Goal: Use online tool/utility: Utilize a website feature to perform a specific function

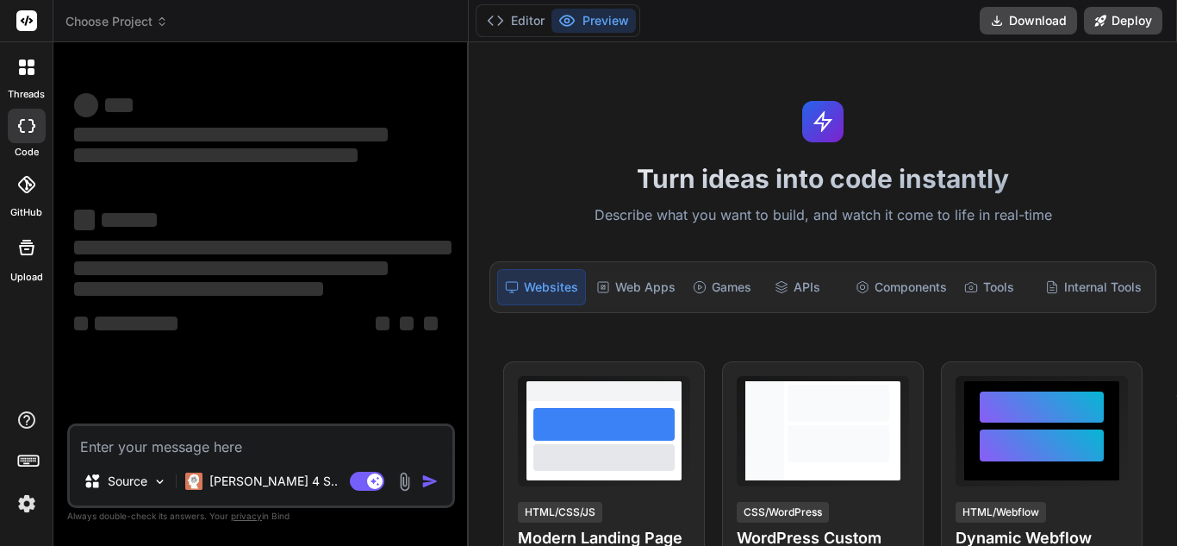
type textarea "x"
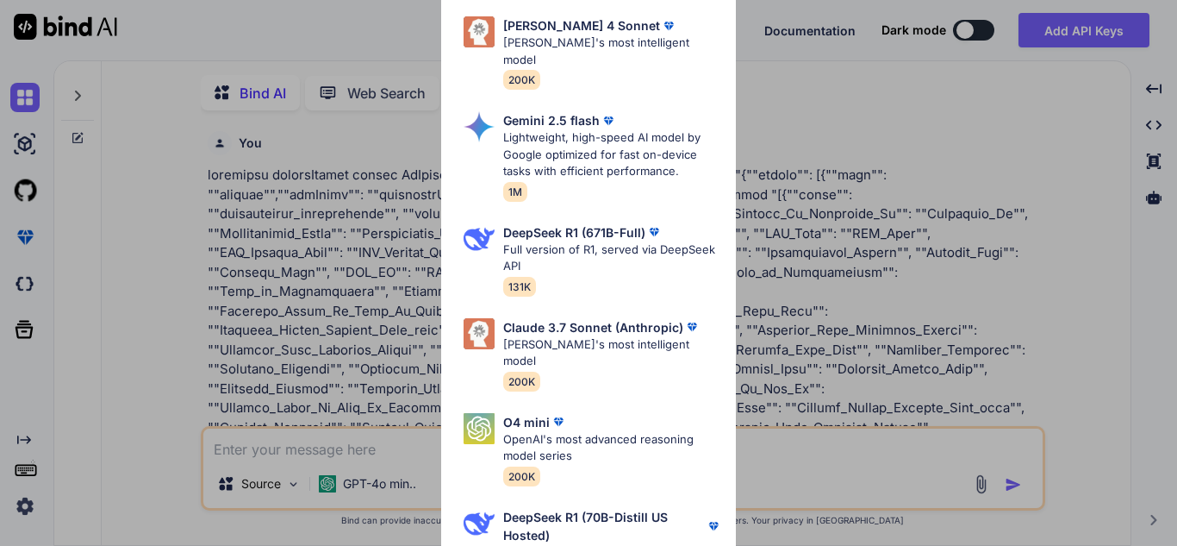
scroll to position [7, 0]
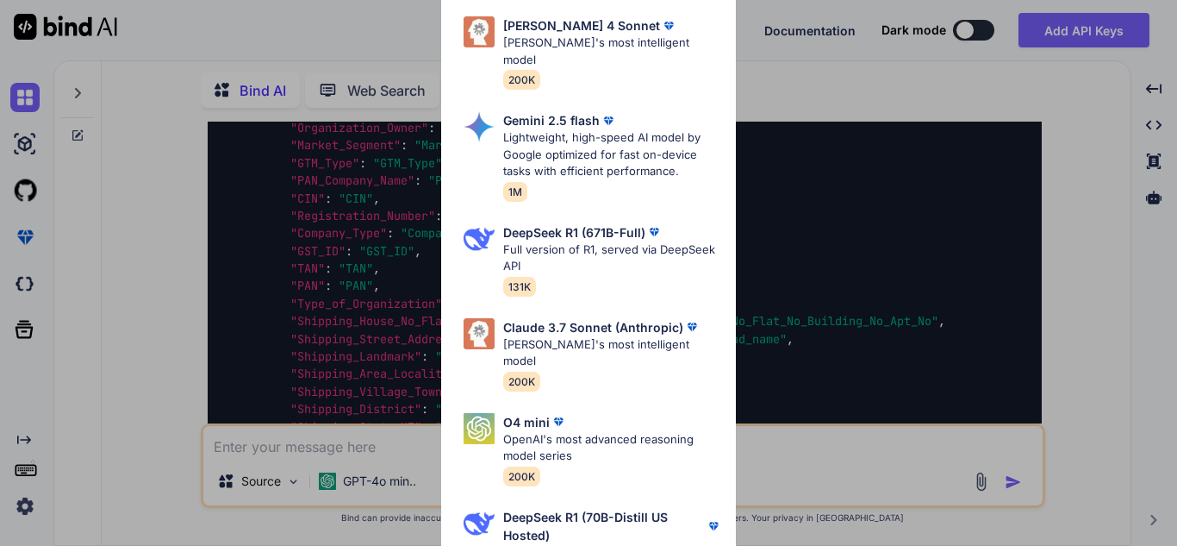
type textarea "x"
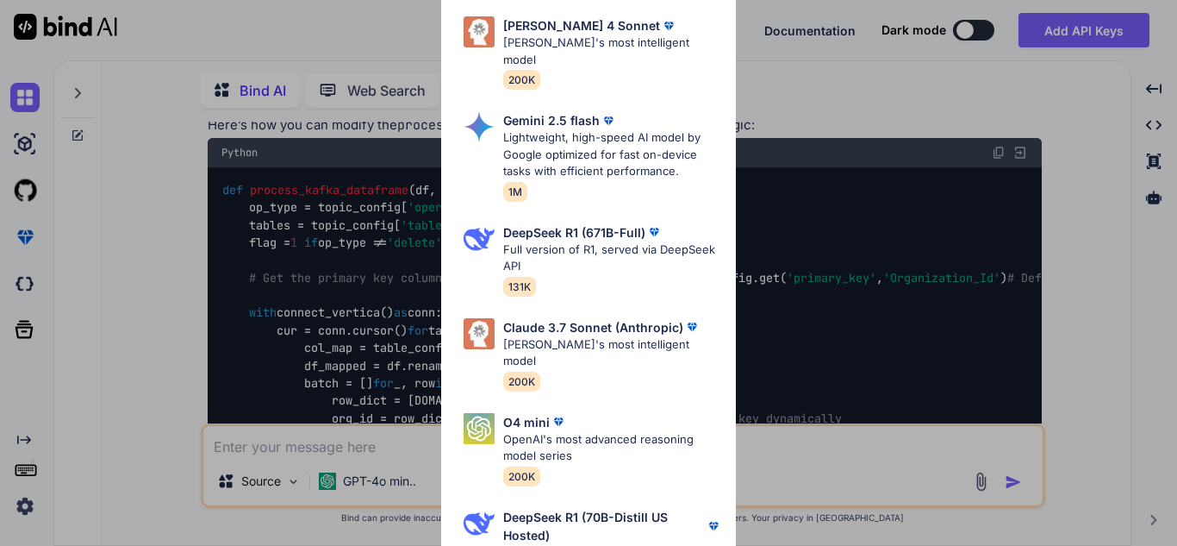
click at [140, 270] on div "Ultra Models Gemini 2.5 Pro Google's advanced multimodal AI model capable of un…" at bounding box center [588, 273] width 1177 height 546
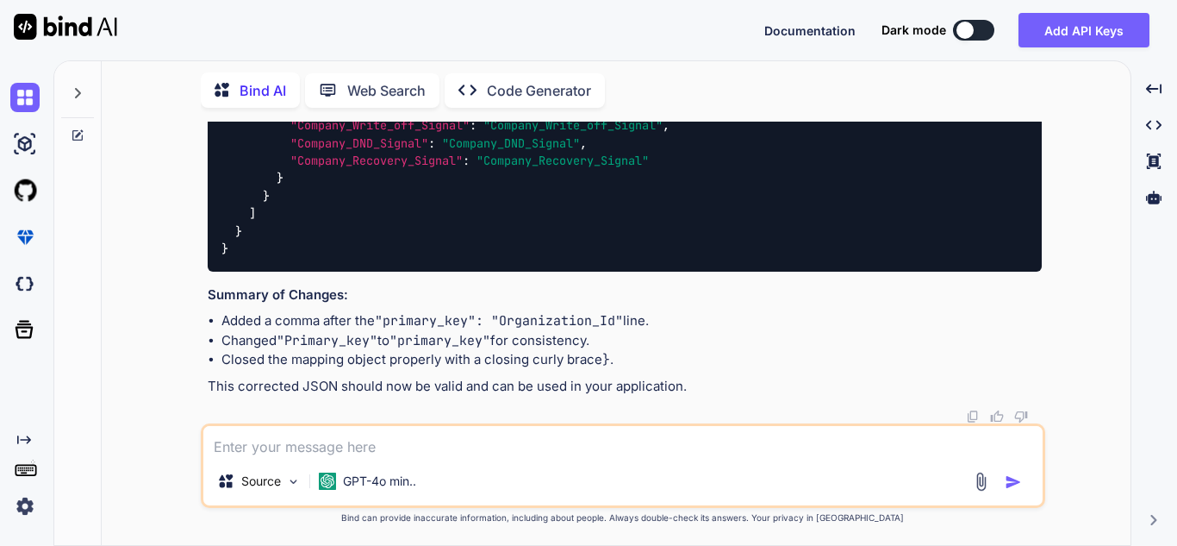
scroll to position [9616, 0]
click at [390, 433] on textarea at bounding box center [622, 441] width 839 height 31
type textarea "g"
type textarea "x"
type textarea "ge"
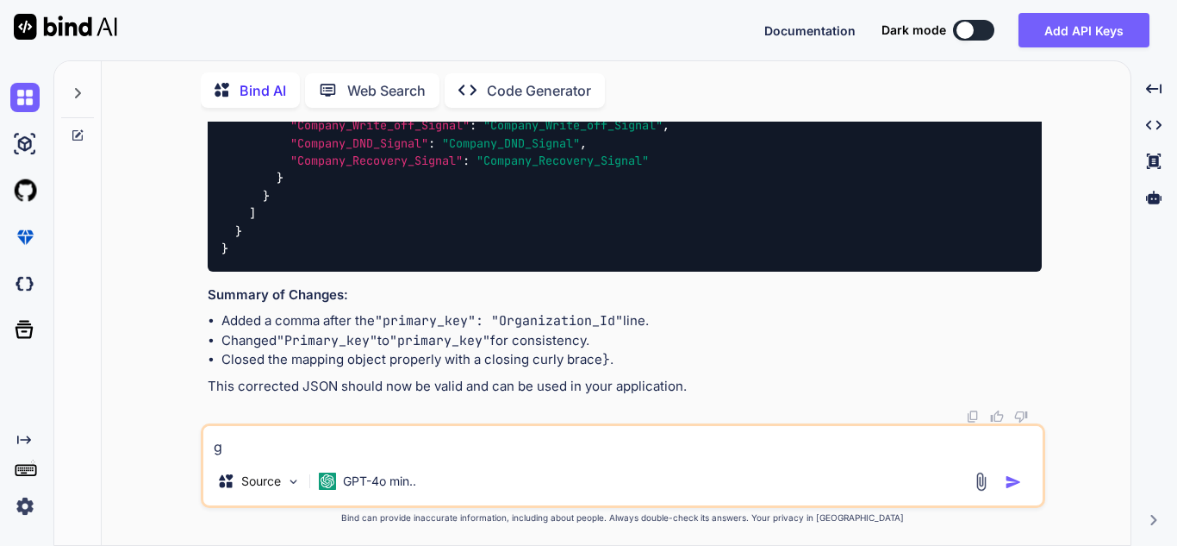
type textarea "x"
type textarea "get"
type textarea "x"
type textarea "gett"
type textarea "x"
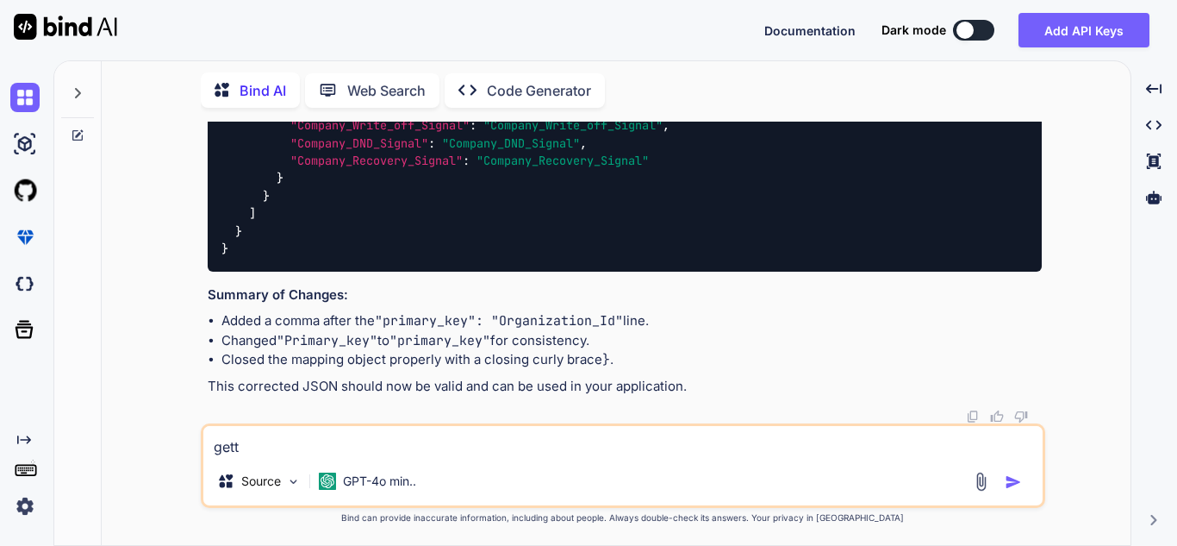
type textarea "getti"
type textarea "x"
type textarea "gettin"
type textarea "x"
type textarea "getting"
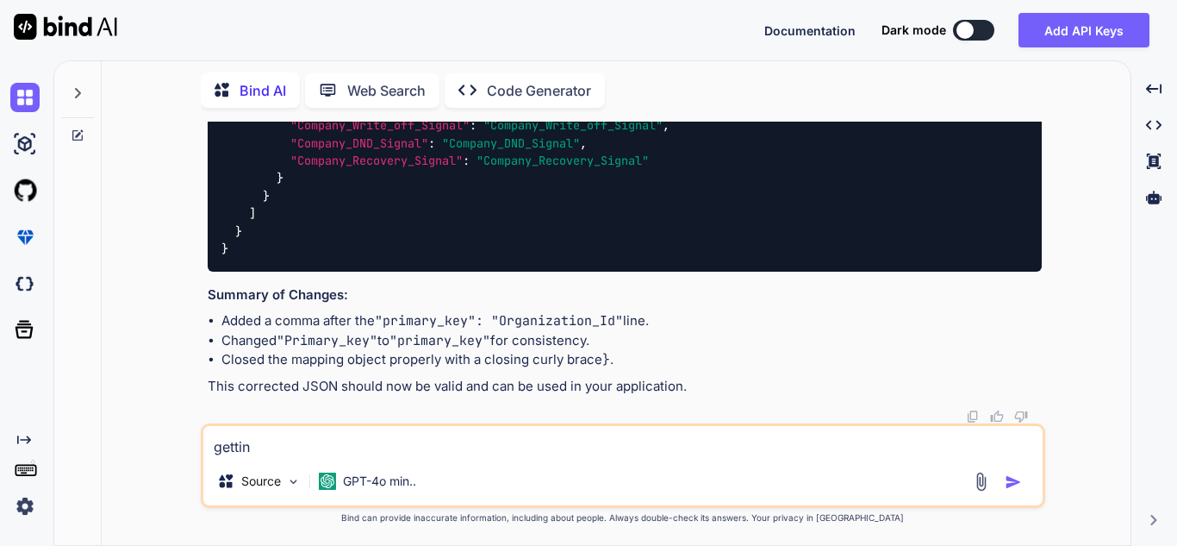
type textarea "x"
type textarea "getting"
type textarea "x"
type textarea "getting t"
type textarea "x"
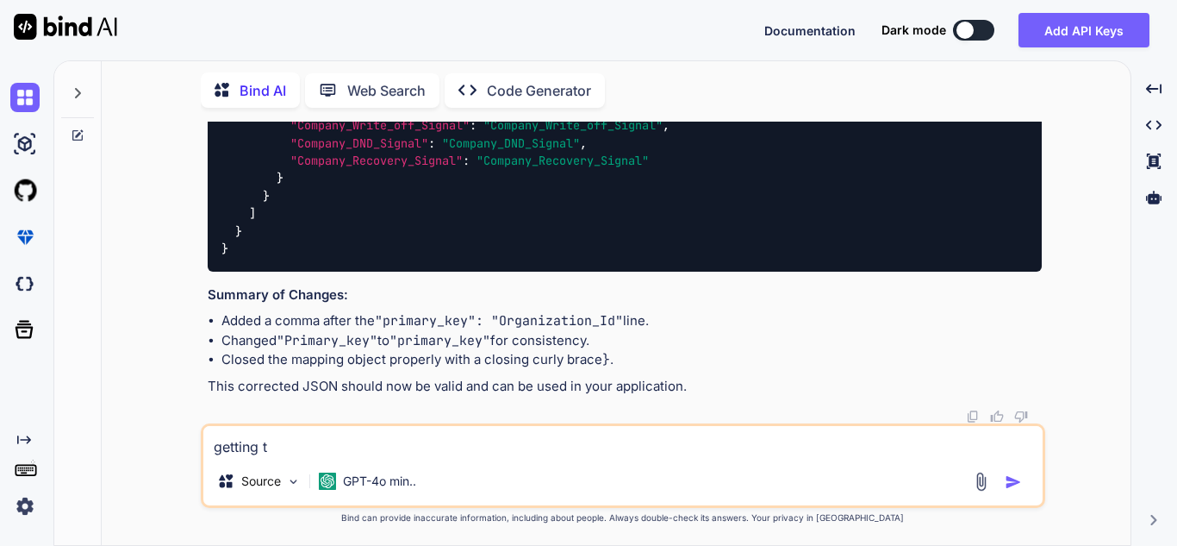
type textarea "getting th"
type textarea "x"
type textarea "getting thi"
type textarea "x"
type textarea "getting this"
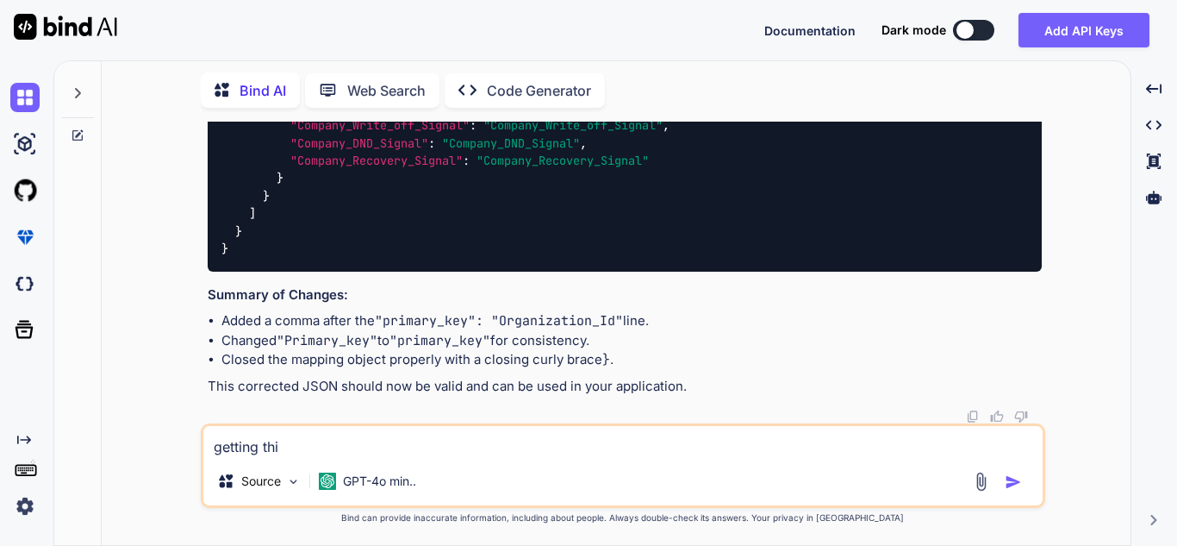
type textarea "x"
type textarea "getting this"
type textarea "x"
type textarea "getting this e"
type textarea "x"
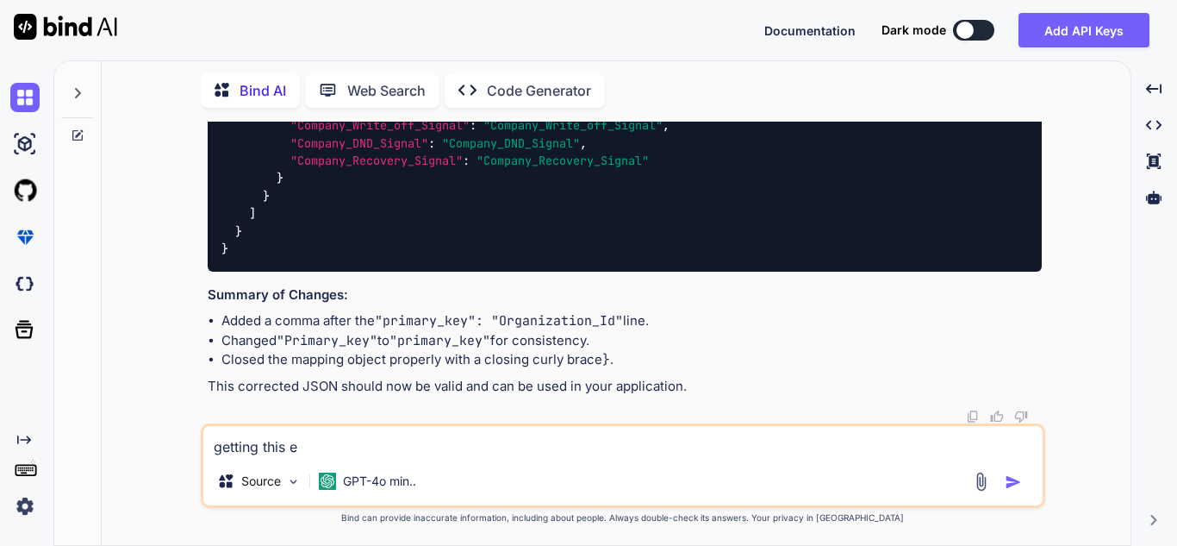
type textarea "getting this er"
type textarea "x"
type textarea "getting this err"
type textarea "x"
type textarea "getting this erro"
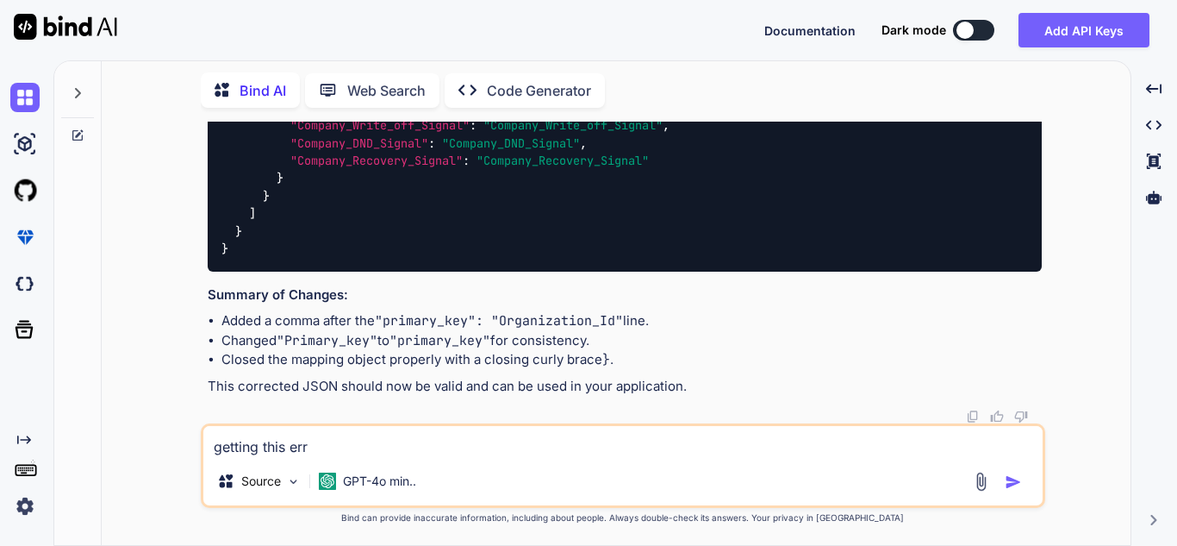
type textarea "x"
type textarea "getting this error"
type textarea "x"
type textarea "getting this error"
type textarea "x"
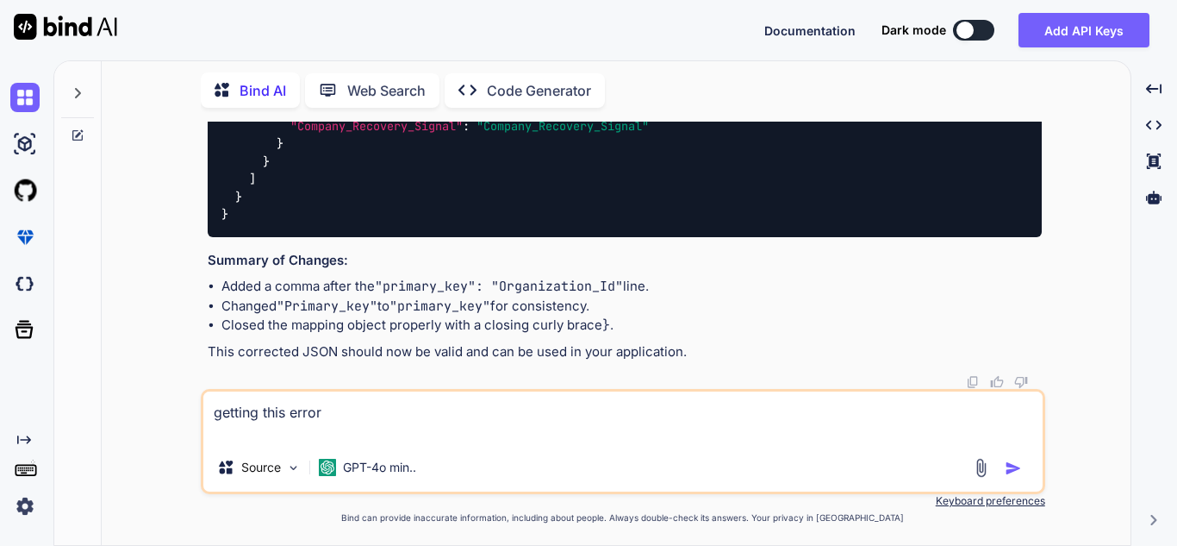
paste textarea "{'turnover': '', 'website': '', 'incorporated': False} TableName : Organization…"
type textarea "getting this error {'turnover': '', 'website': '', 'incorporated': False} Table…"
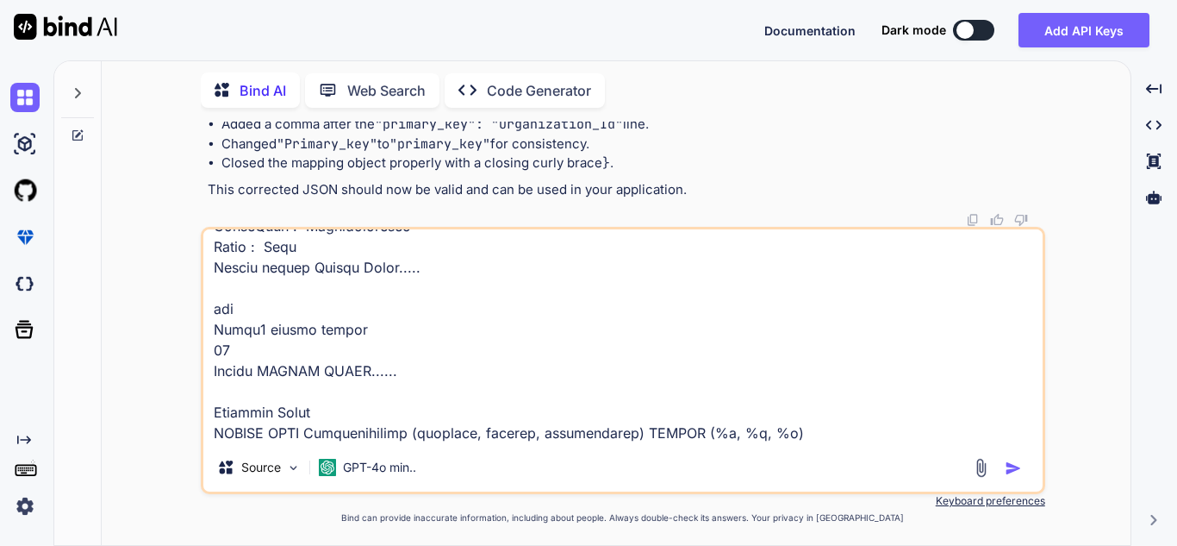
type textarea "x"
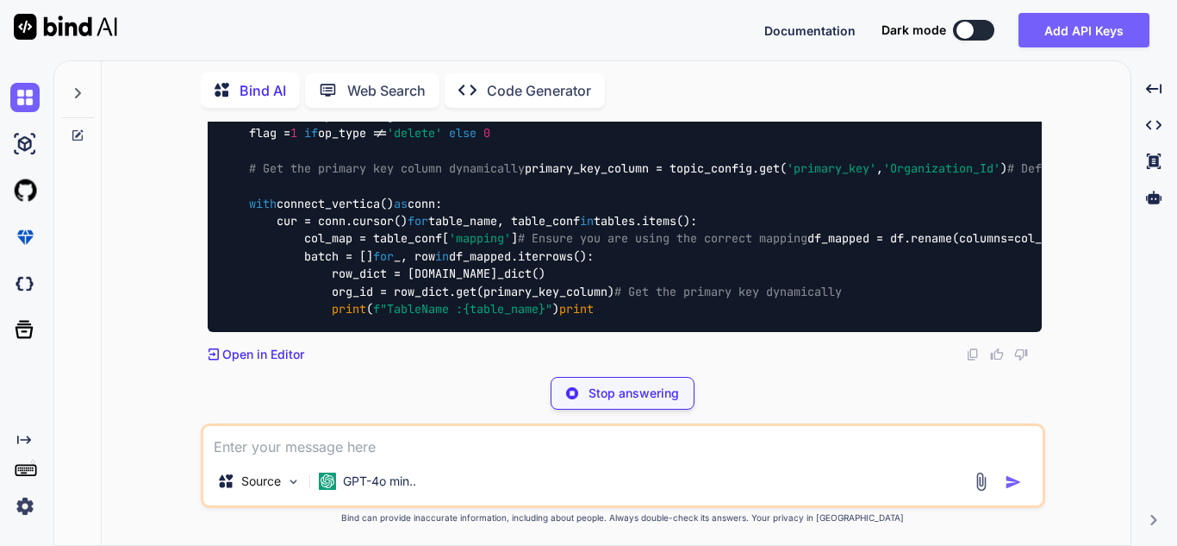
scroll to position [11128, 0]
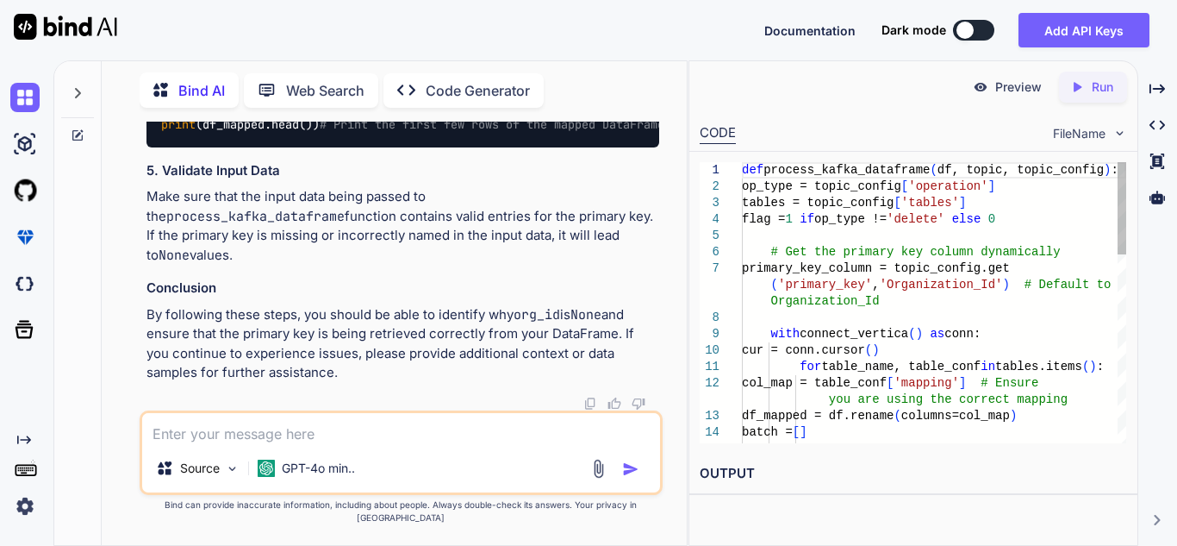
type textarea "x"
drag, startPoint x: 409, startPoint y: 296, endPoint x: 292, endPoint y: 303, distance: 116.5
copy span "'Organization_Id'"
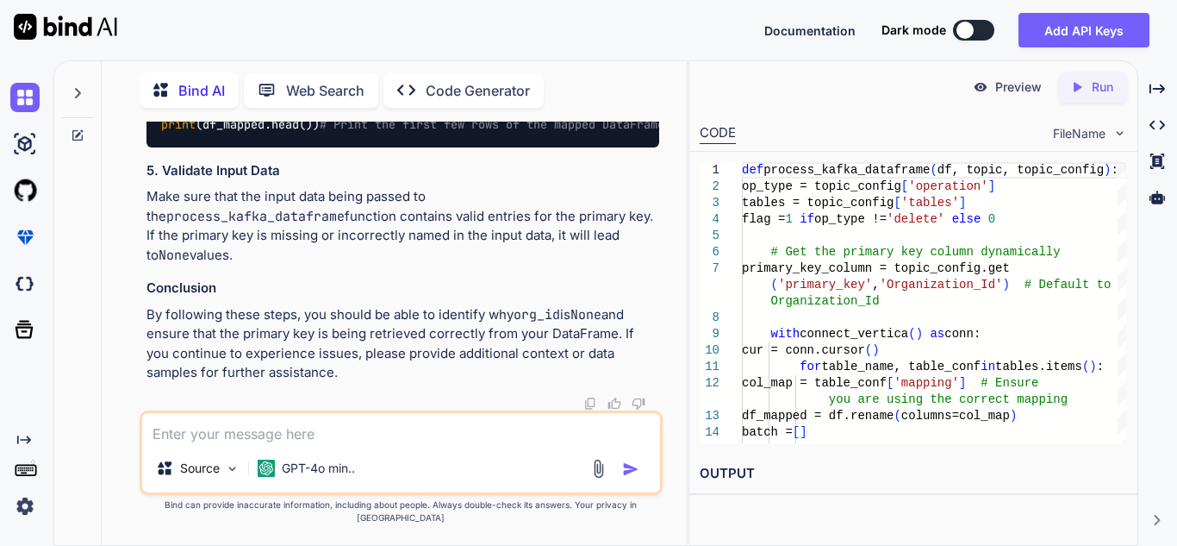
scroll to position [14152, 0]
drag, startPoint x: 548, startPoint y: 310, endPoint x: 315, endPoint y: 306, distance: 233.6
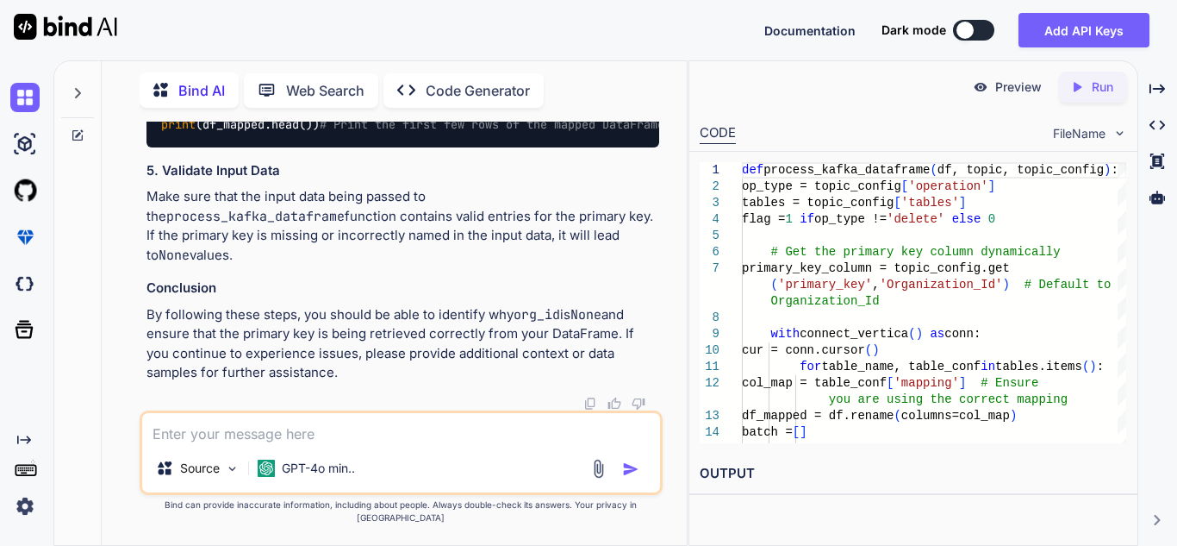
copy code ", 'Organization_Id'"
drag, startPoint x: 242, startPoint y: 357, endPoint x: 459, endPoint y: 354, distance: 216.3
copy code "col_map = table_conf[ 'mapping' ]"
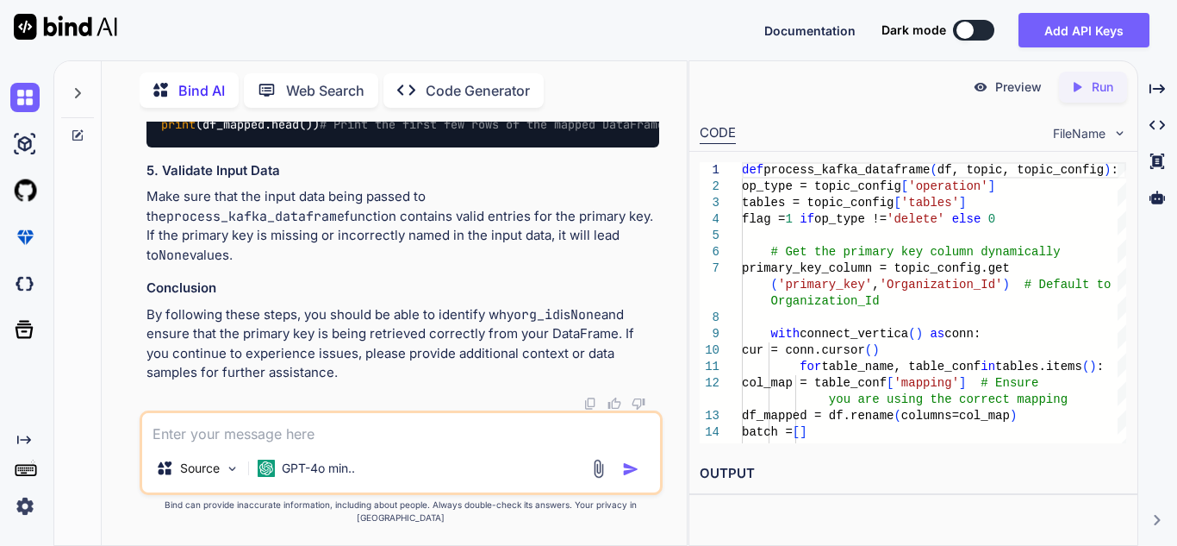
scroll to position [14363, 0]
drag, startPoint x: 271, startPoint y: 307, endPoint x: 451, endPoint y: 324, distance: 181.0
copy code "print ( f"TableName : {table_name} " ) print ( f"Orgid : {org_id} " )"
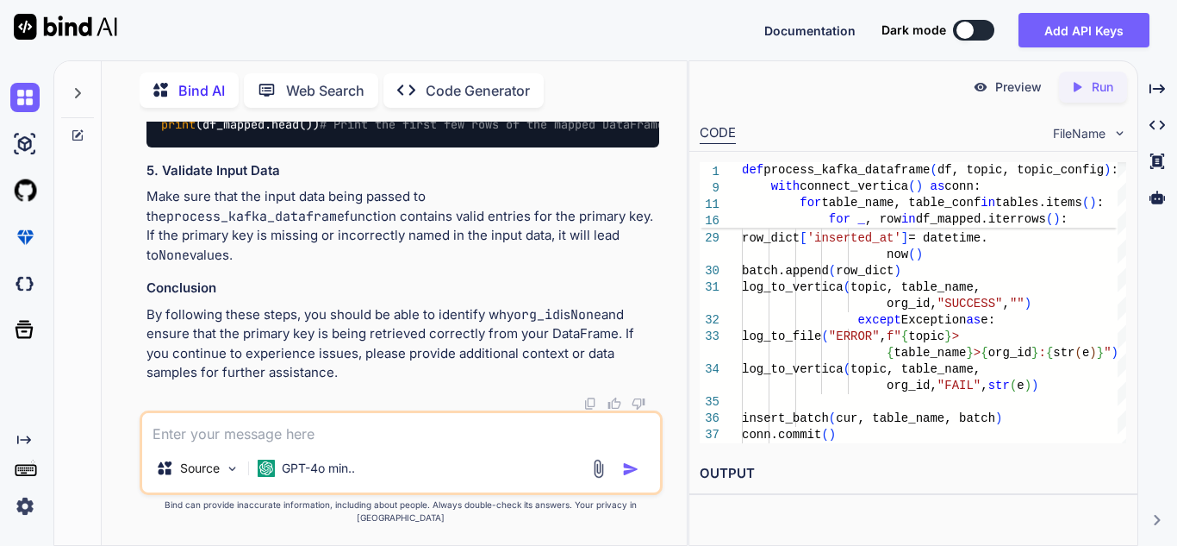
click at [302, 444] on textarea at bounding box center [401, 428] width 518 height 31
paste textarea "import pandas as pd import vertica_python from datetime import datetime from lo…"
type textarea "import pandas as pd import vertica_python from datetime import datetime from lo…"
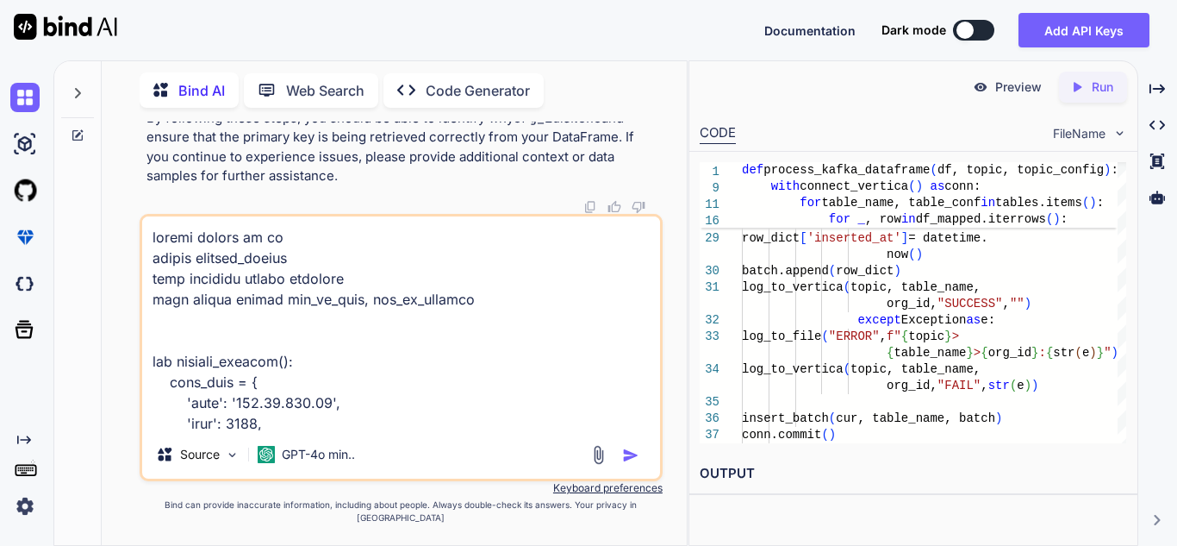
type textarea "x"
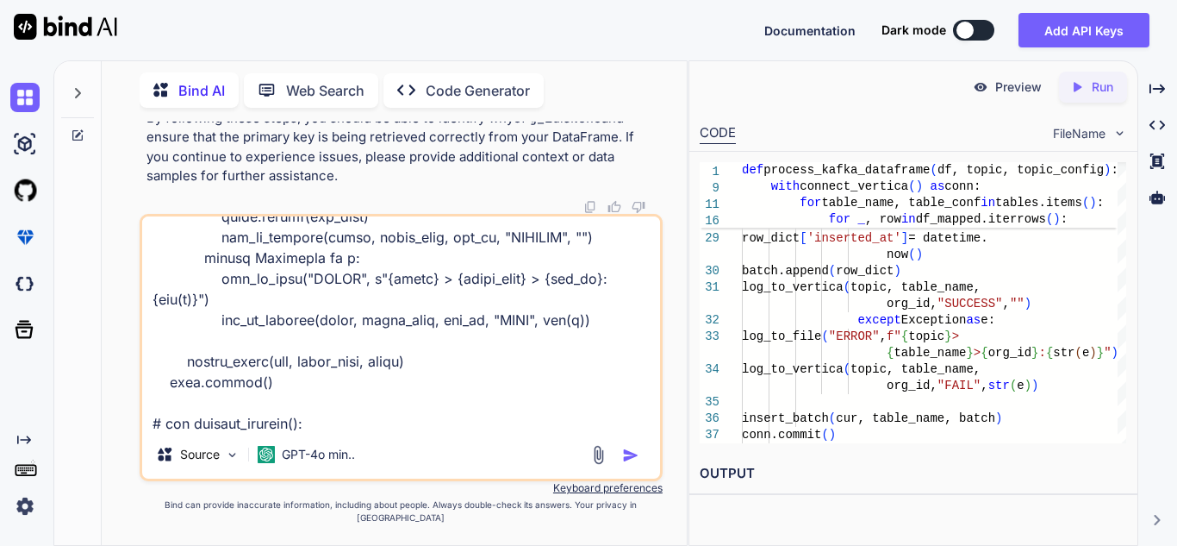
scroll to position [1614, 0]
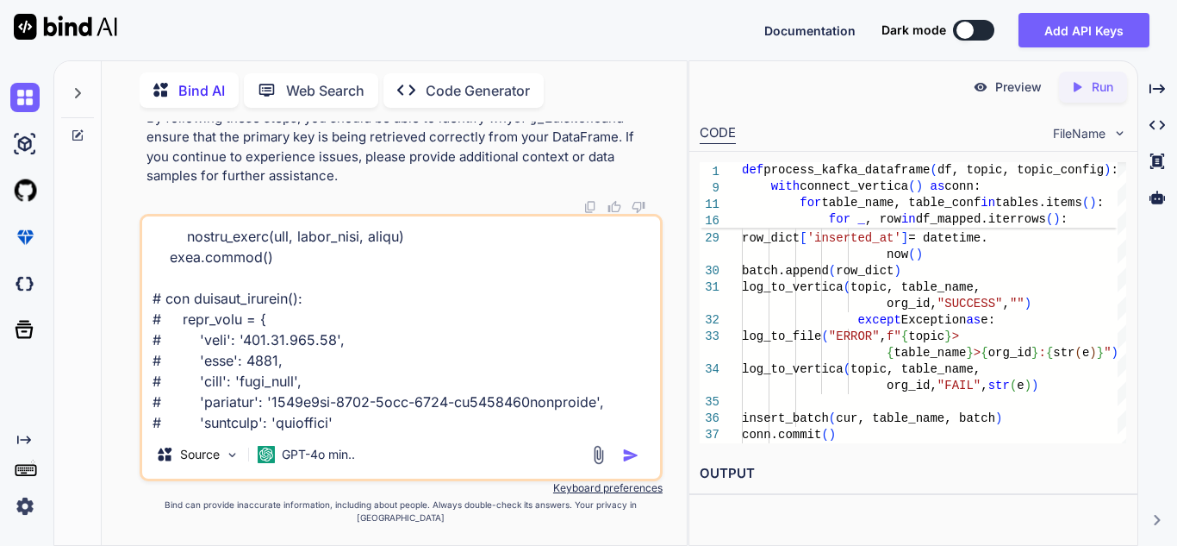
drag, startPoint x: 422, startPoint y: 413, endPoint x: 153, endPoint y: 317, distance: 286.2
click at [153, 317] on textarea at bounding box center [401, 323] width 518 height 214
type textarea "import pandas as pd import vertica_python from datetime import datetime from lo…"
type textarea "x"
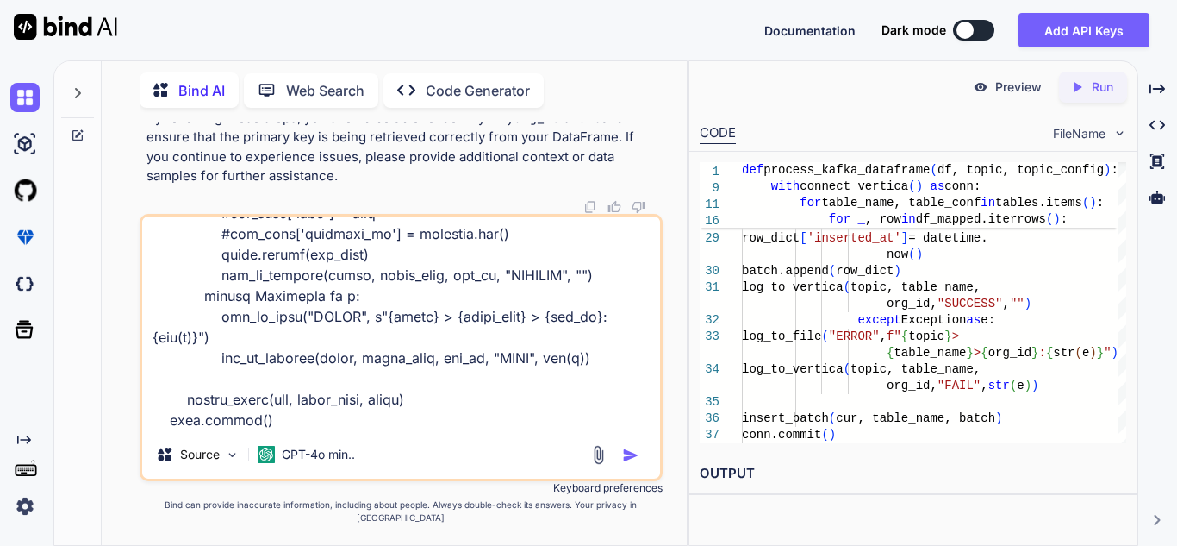
scroll to position [1513, 0]
type textarea "import pandas as pd import vertica_python from datetime import datetime from lo…"
type textarea "x"
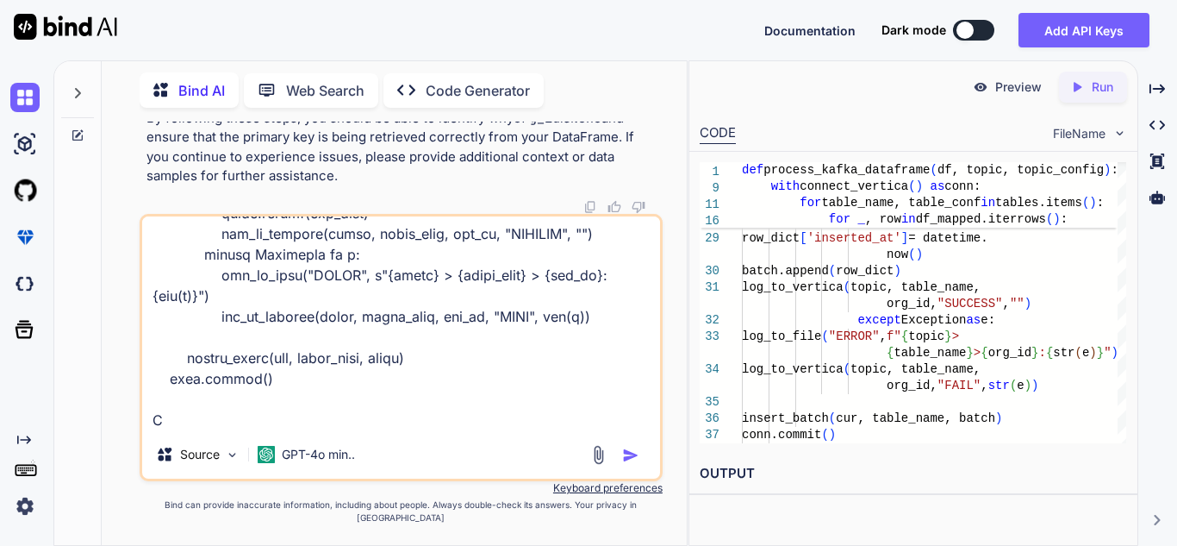
type textarea "import pandas as pd import vertica_python from datetime import datetime from lo…"
type textarea "x"
type textarea "import pandas as pd import vertica_python from datetime import datetime from lo…"
type textarea "x"
type textarea "import pandas as pd import vertica_python from datetime import datetime from lo…"
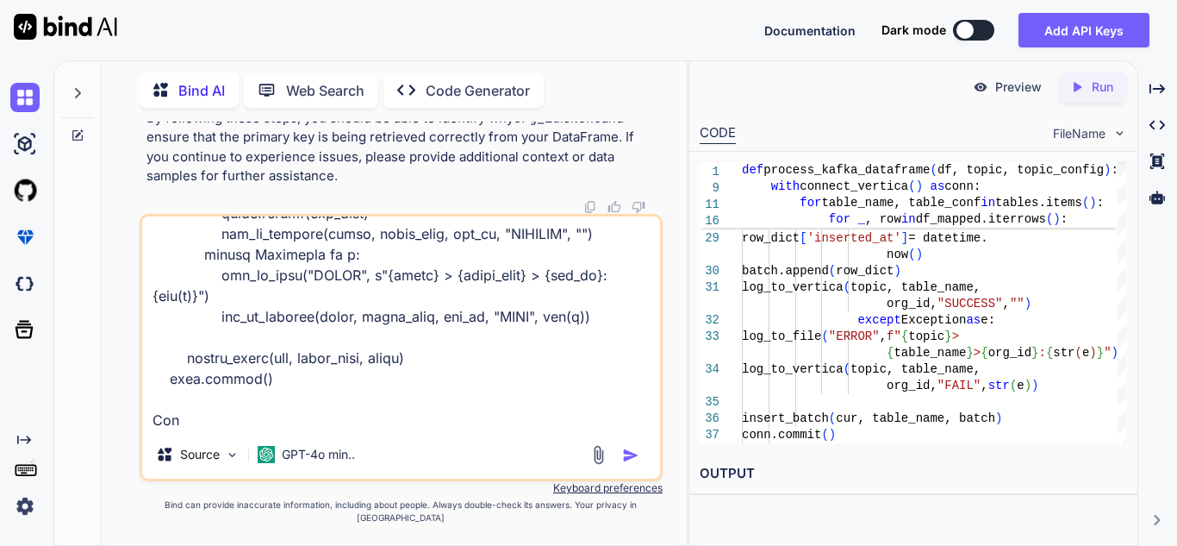
type textarea "x"
type textarea "import pandas as pd import vertica_python from datetime import datetime from lo…"
type textarea "x"
type textarea "import pandas as pd import vertica_python from datetime import datetime from lo…"
type textarea "x"
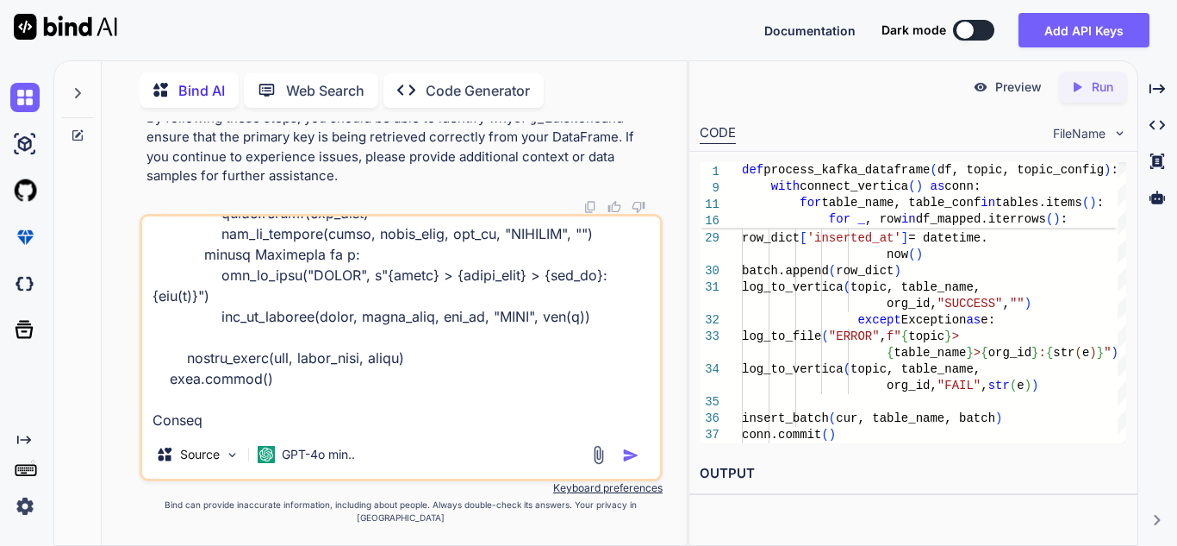
type textarea "import pandas as pd import vertica_python from datetime import datetime from lo…"
type textarea "x"
type textarea "import pandas as pd import vertica_python from datetime import datetime from lo…"
type textarea "x"
type textarea "import pandas as pd import vertica_python from datetime import datetime from lo…"
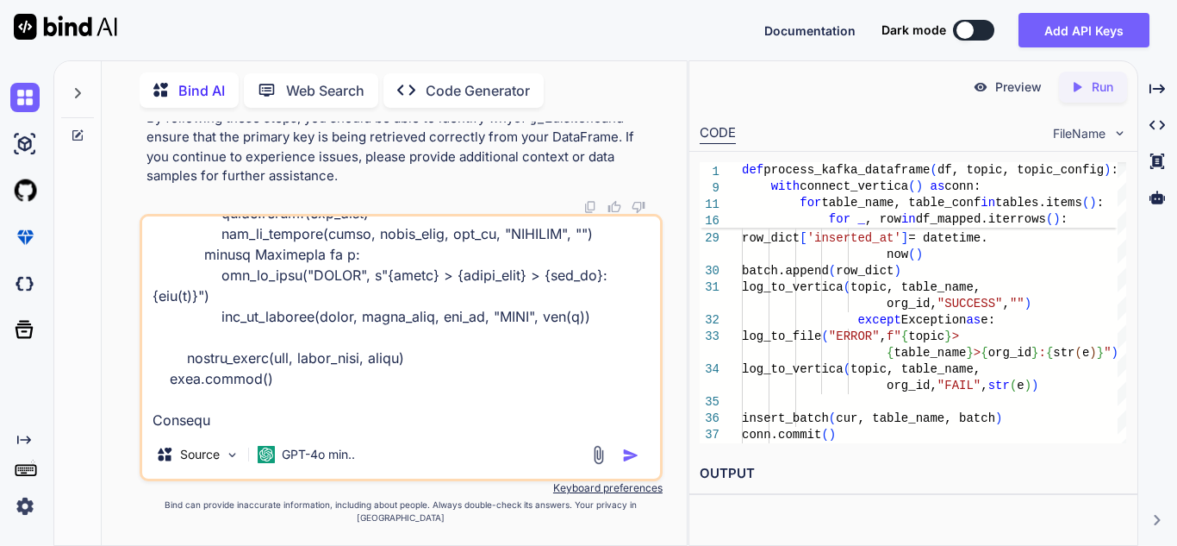
type textarea "x"
type textarea "import pandas as pd import vertica_python from datetime import datetime from lo…"
type textarea "x"
type textarea "import pandas as pd import vertica_python from datetime import datetime from lo…"
type textarea "x"
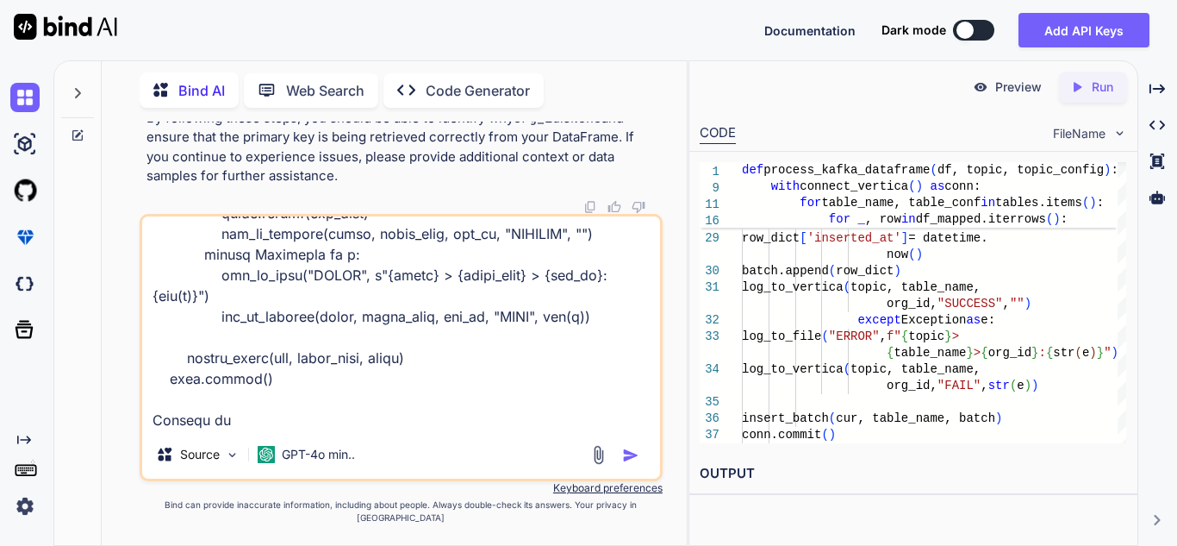
type textarea "import pandas as pd import vertica_python from datetime import datetime from lo…"
type textarea "x"
type textarea "import pandas as pd import vertica_python from datetime import datetime from lo…"
type textarea "x"
type textarea "import pandas as pd import vertica_python from datetime import datetime from lo…"
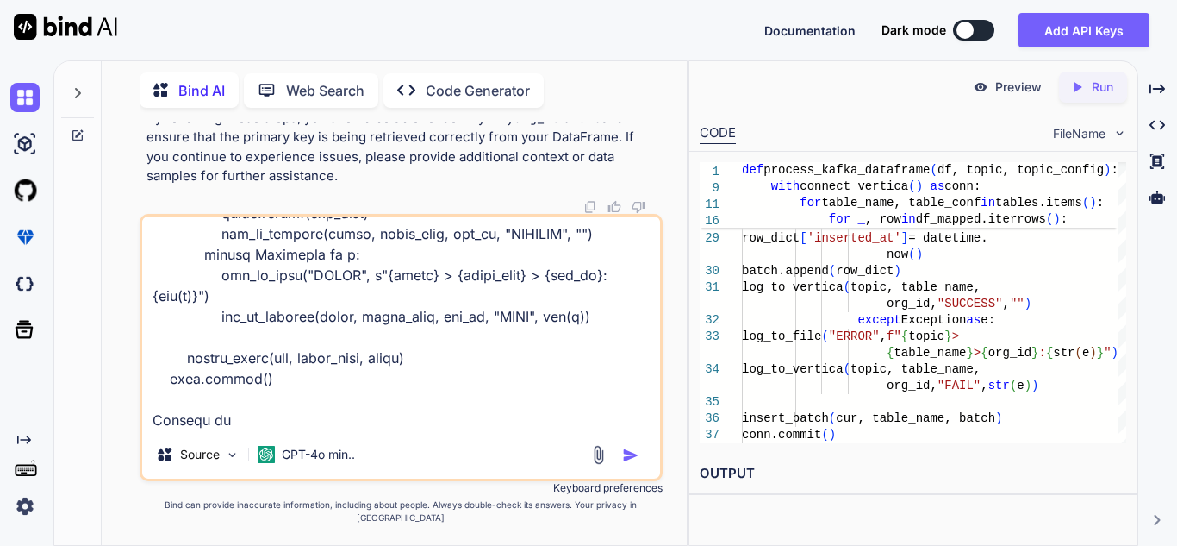
type textarea "x"
type textarea "import pandas as pd import vertica_python from datetime import datetime from lo…"
type textarea "x"
type textarea "import pandas as pd import vertica_python from datetime import datetime from lo…"
type textarea "x"
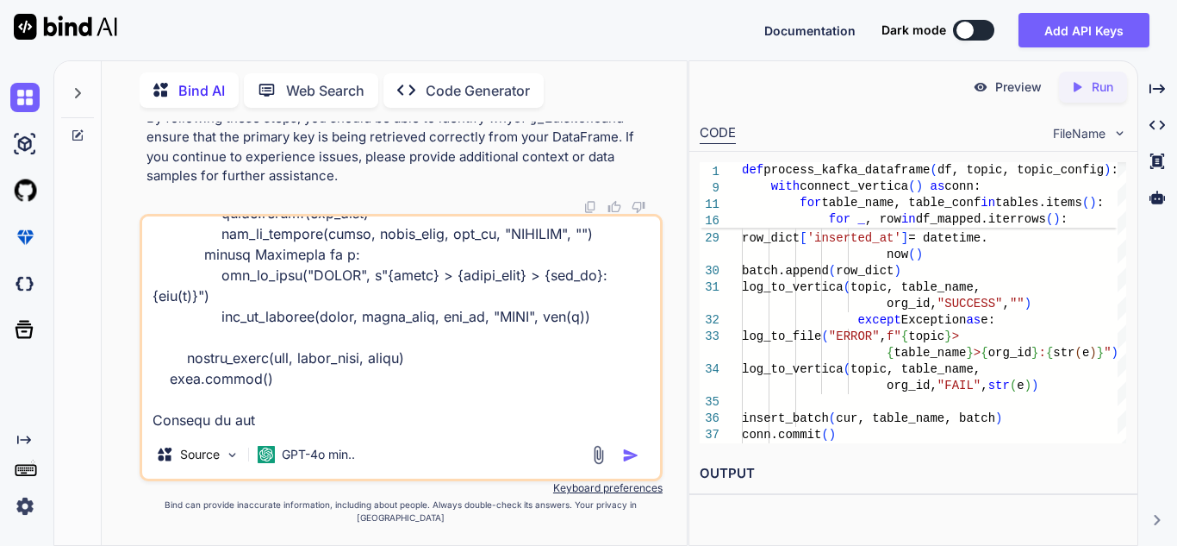
type textarea "import pandas as pd import vertica_python from datetime import datetime from lo…"
type textarea "x"
type textarea "import pandas as pd import vertica_python from datetime import datetime from lo…"
type textarea "x"
type textarea "import pandas as pd import vertica_python from datetime import datetime from lo…"
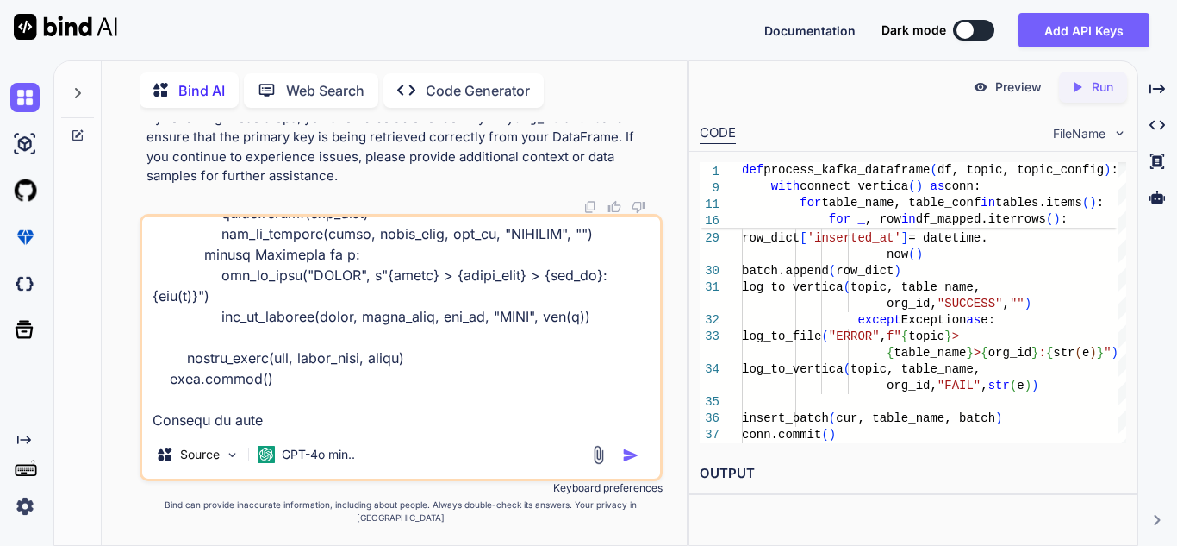
type textarea "x"
type textarea "import pandas as pd import vertica_python from datetime import datetime from lo…"
type textarea "x"
type textarea "import pandas as pd import vertica_python from datetime import datetime from lo…"
type textarea "x"
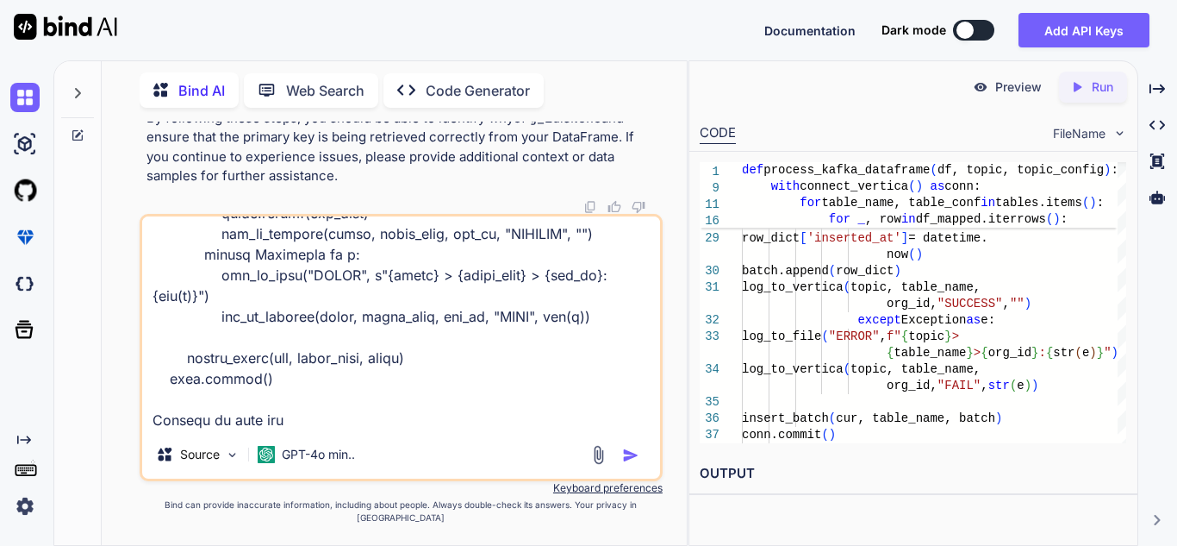
type textarea "import pandas as pd import vertica_python from datetime import datetime from lo…"
type textarea "x"
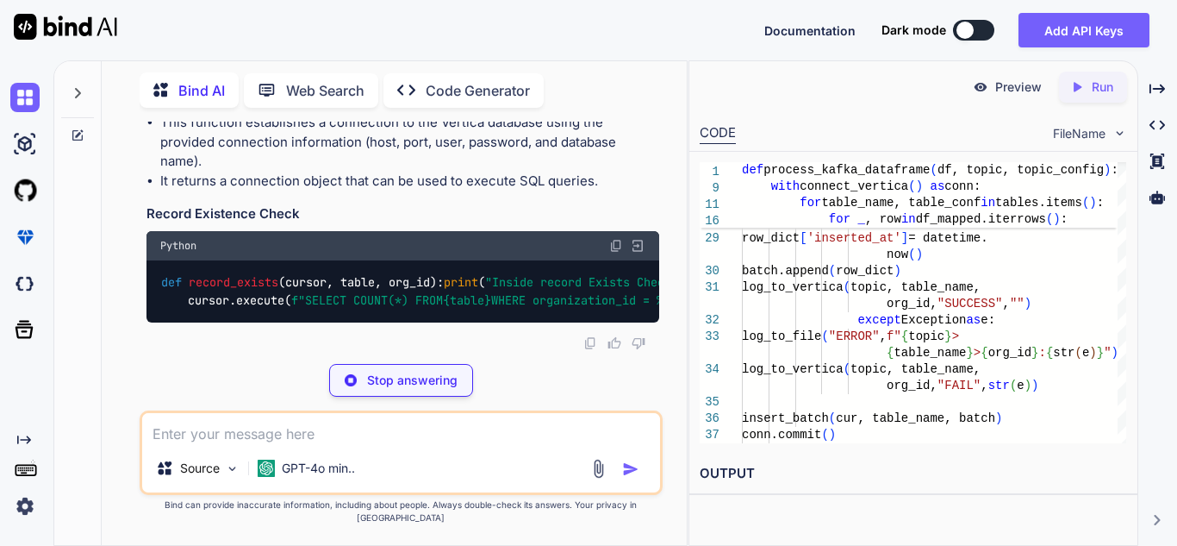
scroll to position [16418, 0]
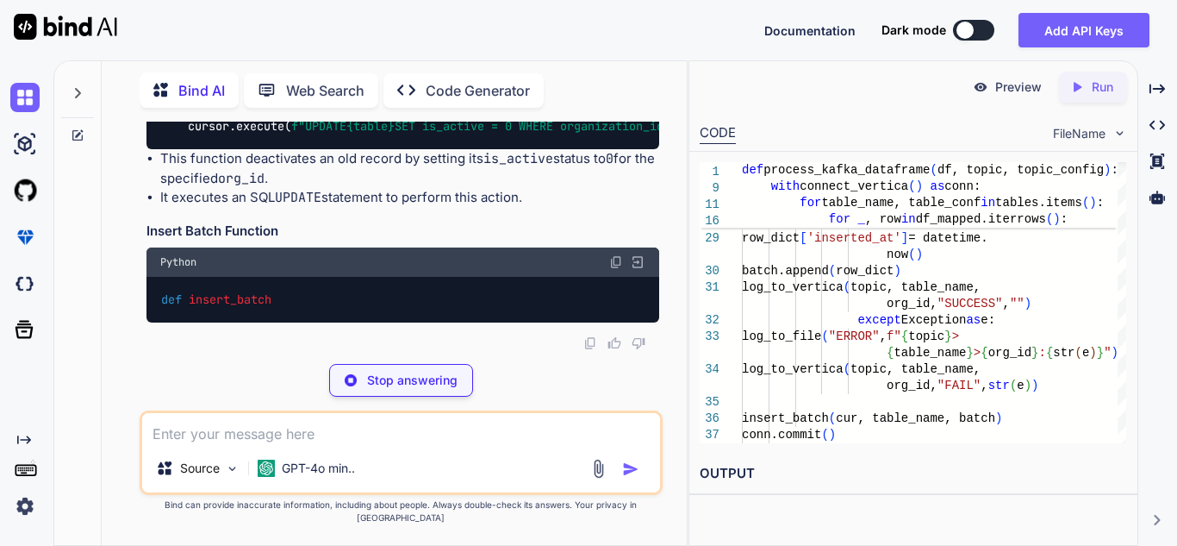
type textarea "x"
type textarea "3"
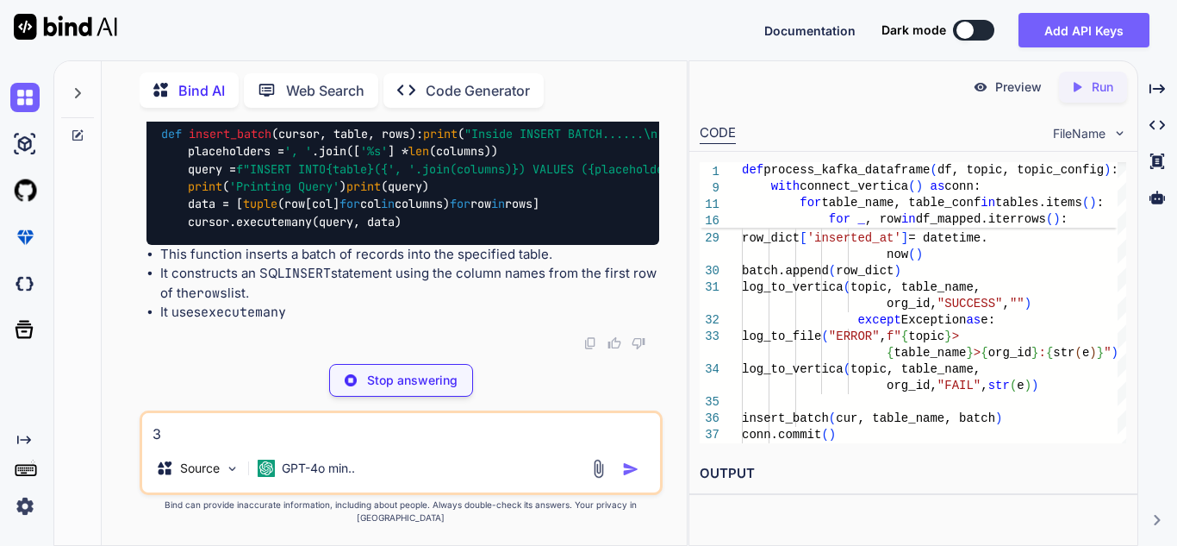
scroll to position [17022, 0]
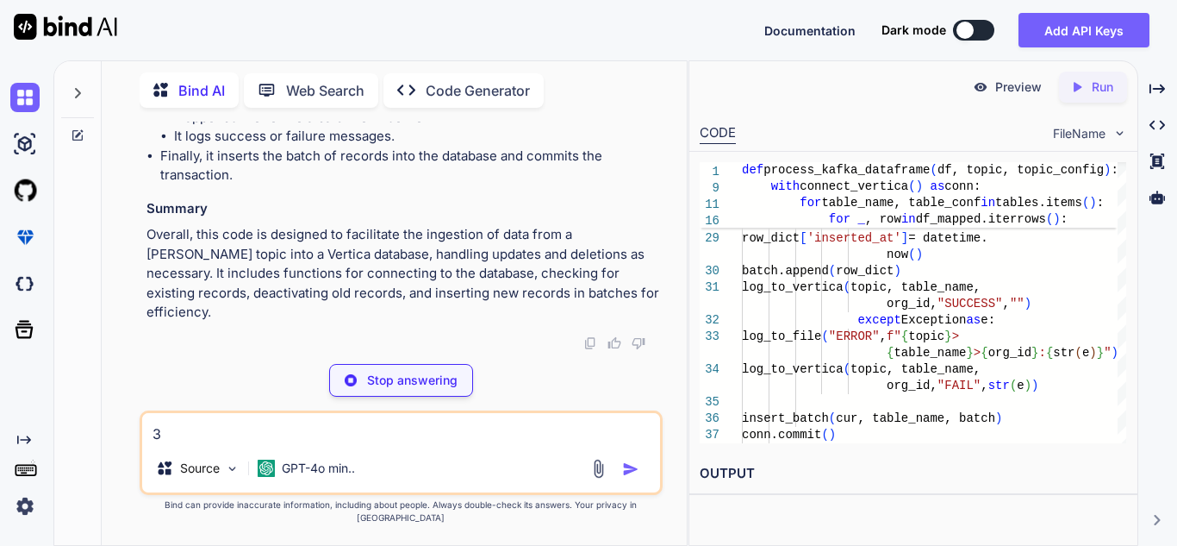
type textarea "x"
type textarea "import pandas as pd import vertica_python from datetime import datetime from lo…"
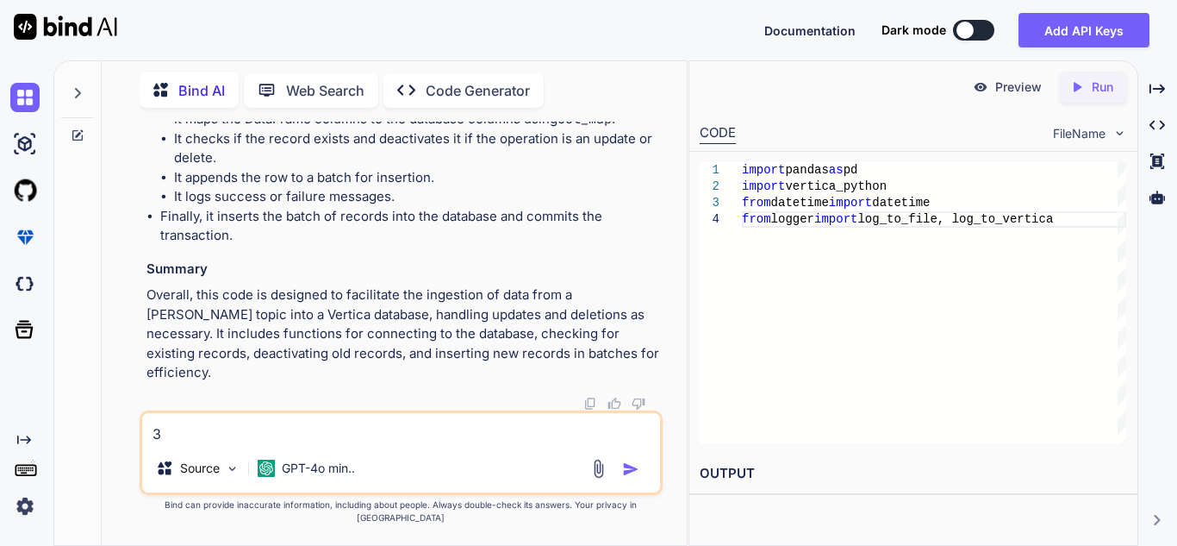
type textarea "3"
